Goal: Transaction & Acquisition: Download file/media

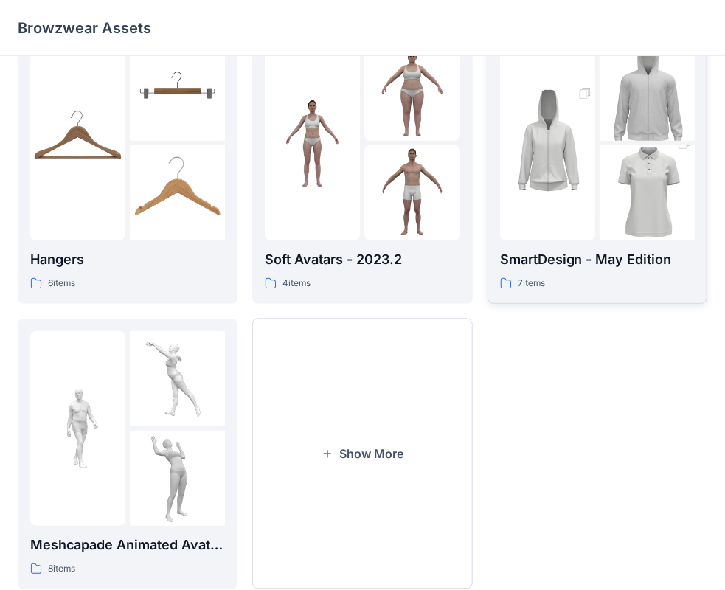
scroll to position [366, 0]
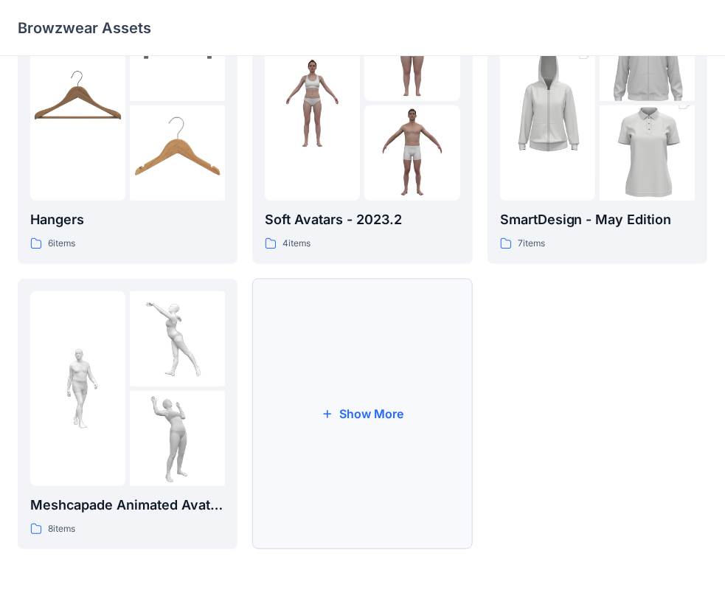
click at [394, 415] on button "Show More" at bounding box center [362, 414] width 220 height 271
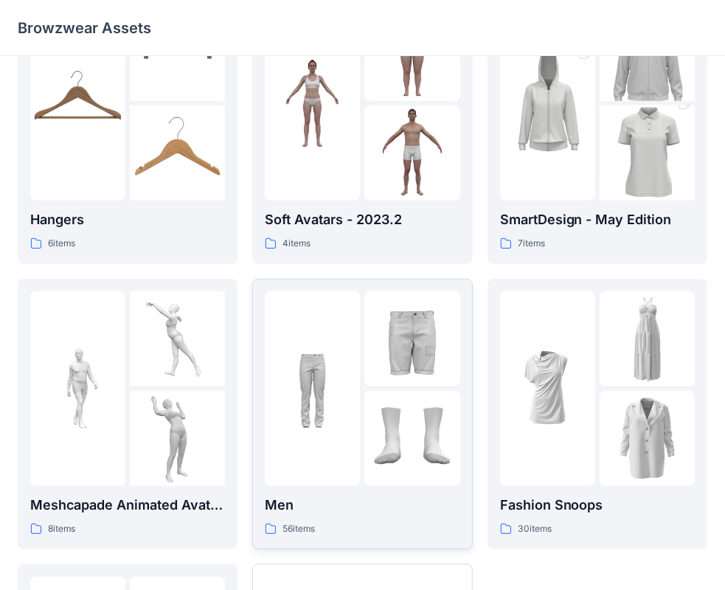
click at [398, 395] on div at bounding box center [411, 438] width 95 height 95
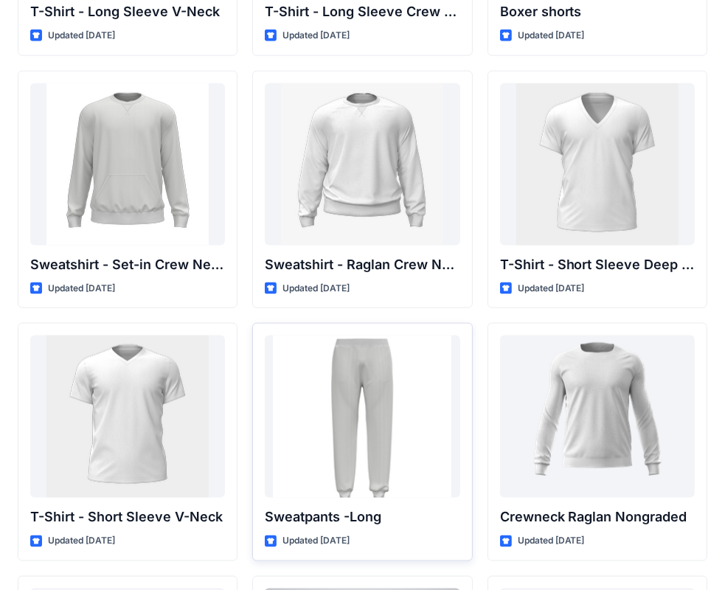
scroll to position [1266, 0]
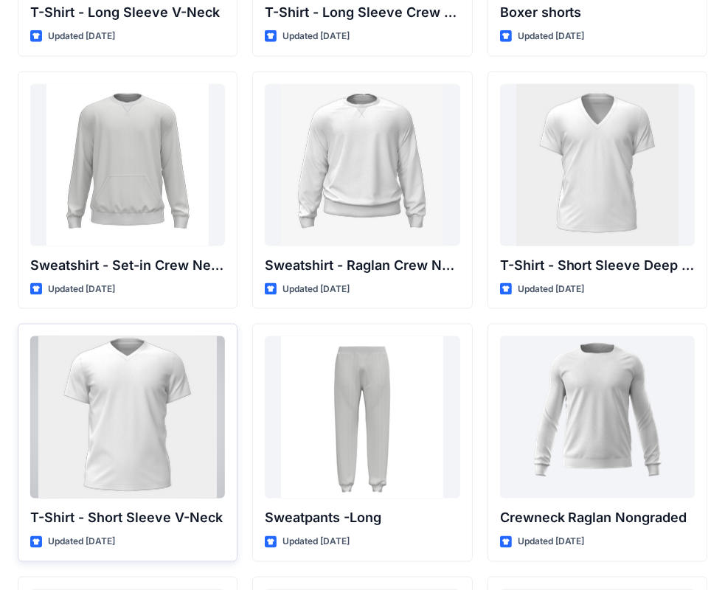
click at [134, 405] on div at bounding box center [127, 417] width 195 height 162
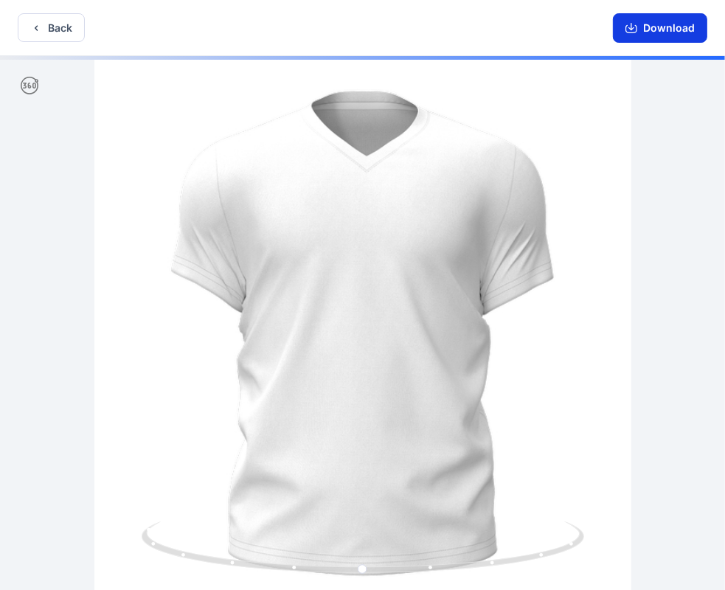
click at [670, 26] on button "Download" at bounding box center [660, 28] width 94 height 30
